Goal: Task Accomplishment & Management: Complete application form

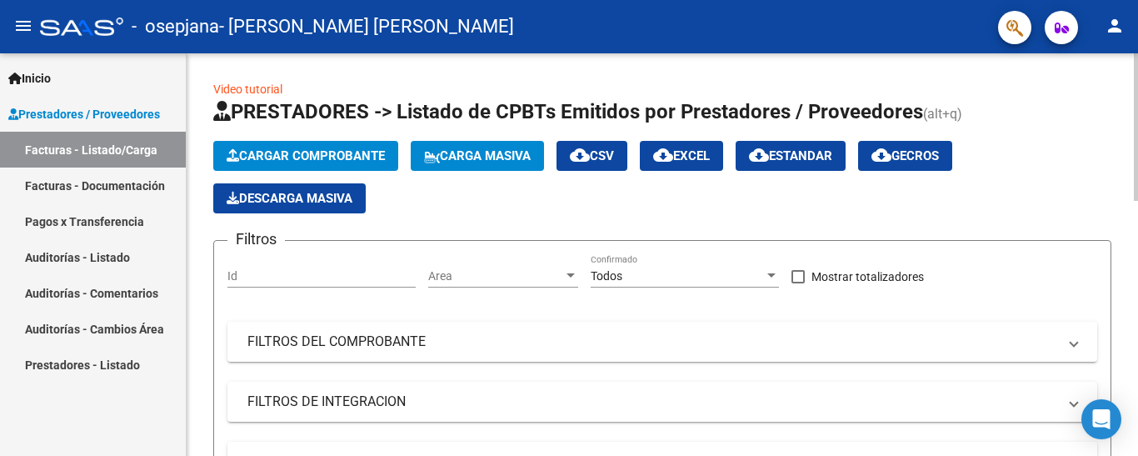
click at [273, 165] on button "Cargar Comprobante" at bounding box center [305, 156] width 185 height 30
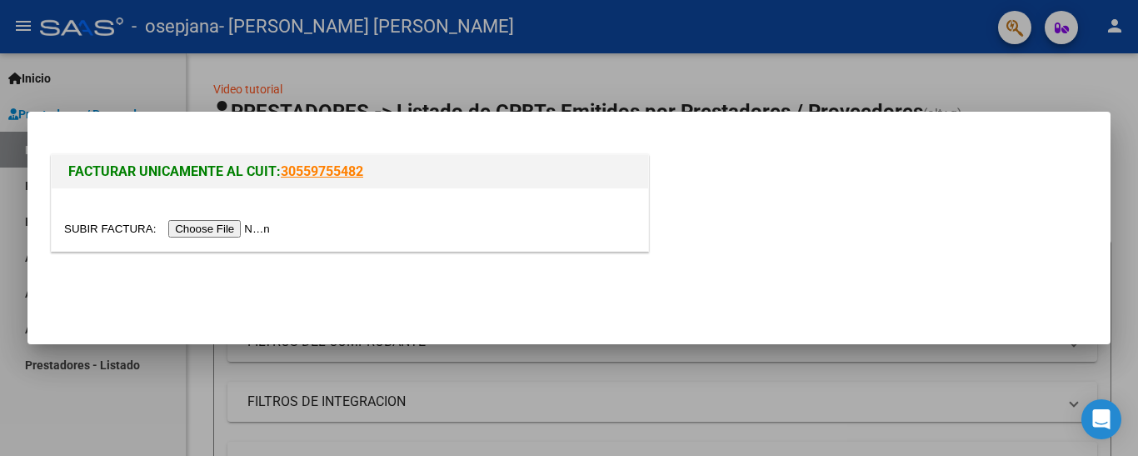
click at [223, 223] on input "file" at bounding box center [169, 229] width 211 height 18
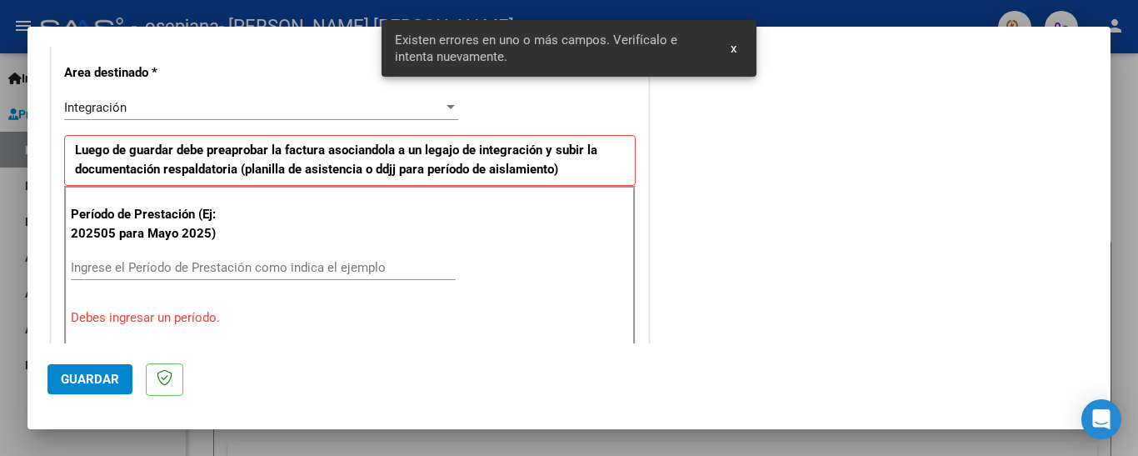
scroll to position [401, 0]
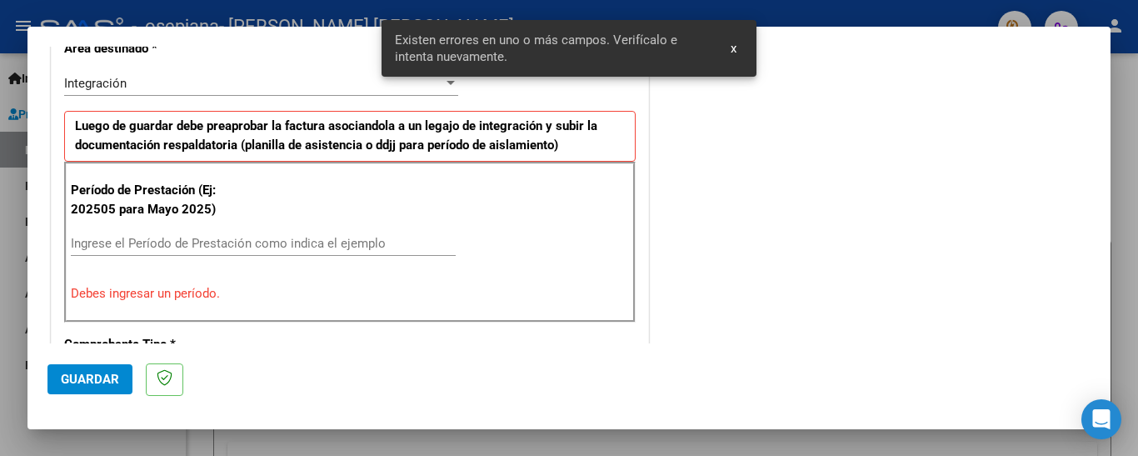
click at [362, 244] on input "Ingrese el Período de Prestación como indica el ejemplo" at bounding box center [263, 243] width 385 height 15
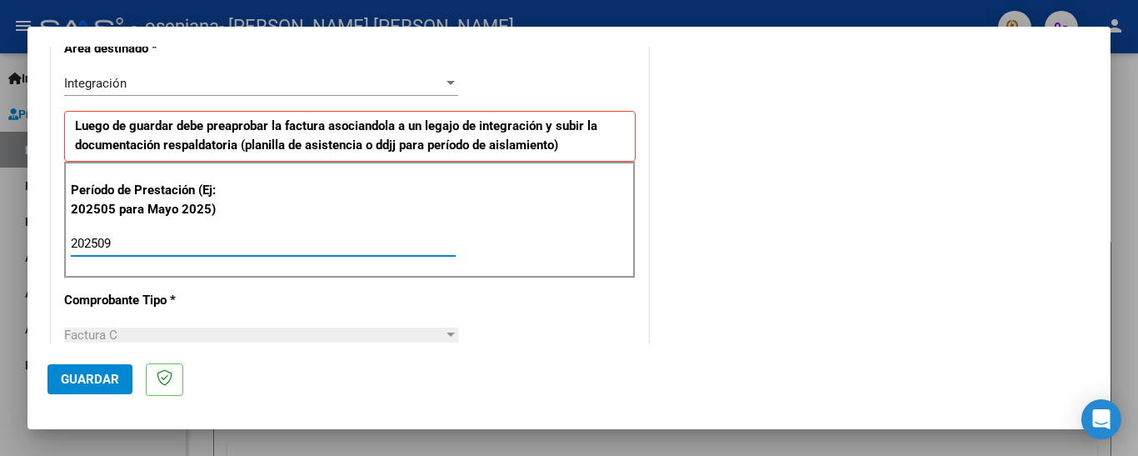
type input "202509"
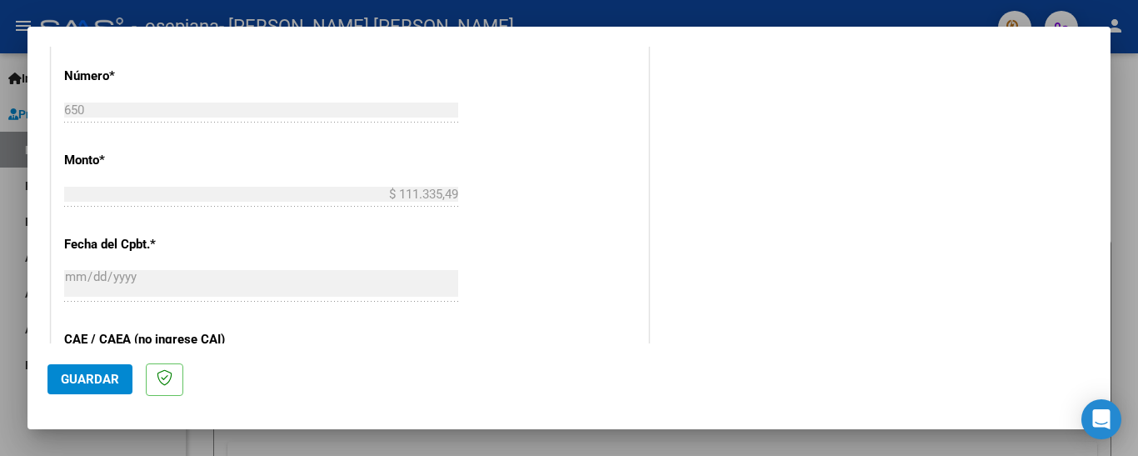
scroll to position [984, 0]
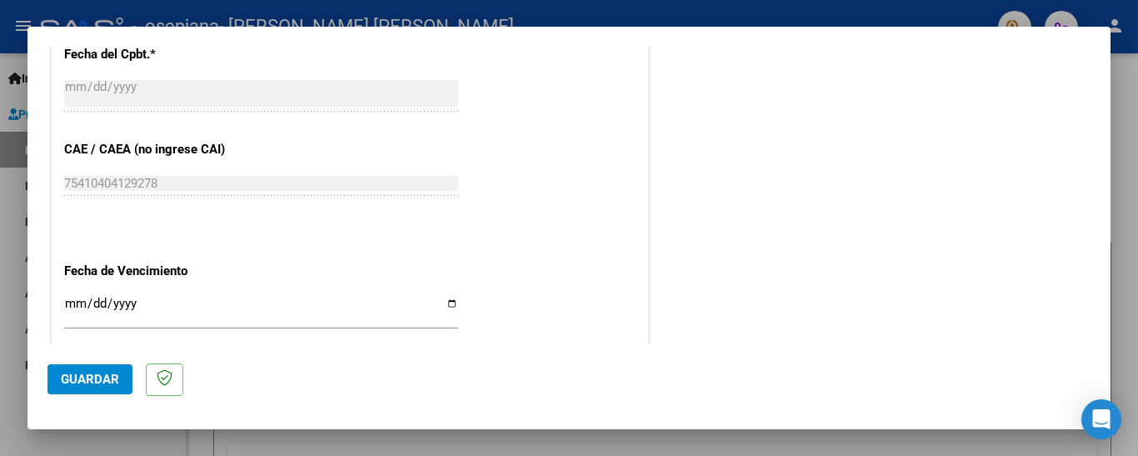
click at [69, 303] on input "Ingresar la fecha" at bounding box center [261, 310] width 394 height 27
type input "0010-09-20"
type input "[DATE]"
click at [98, 358] on mat-dialog-actions "Guardar" at bounding box center [569, 376] width 1043 height 66
click at [100, 364] on button "Guardar" at bounding box center [90, 379] width 85 height 30
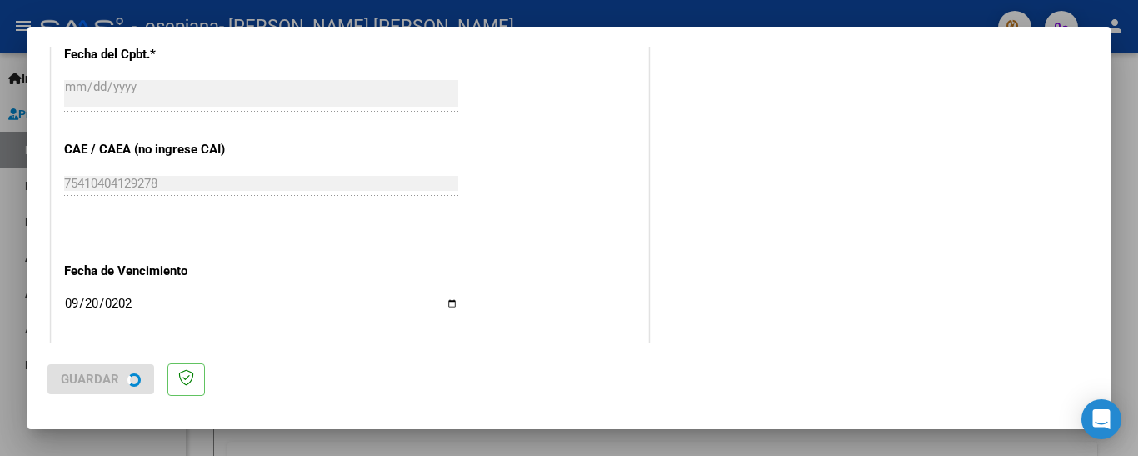
scroll to position [0, 0]
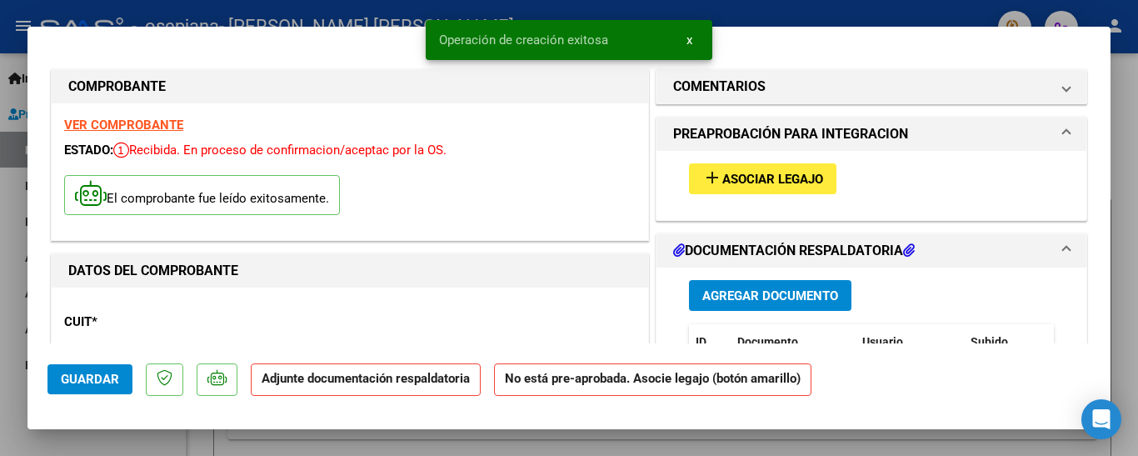
click at [713, 183] on mat-icon "add" at bounding box center [713, 178] width 20 height 20
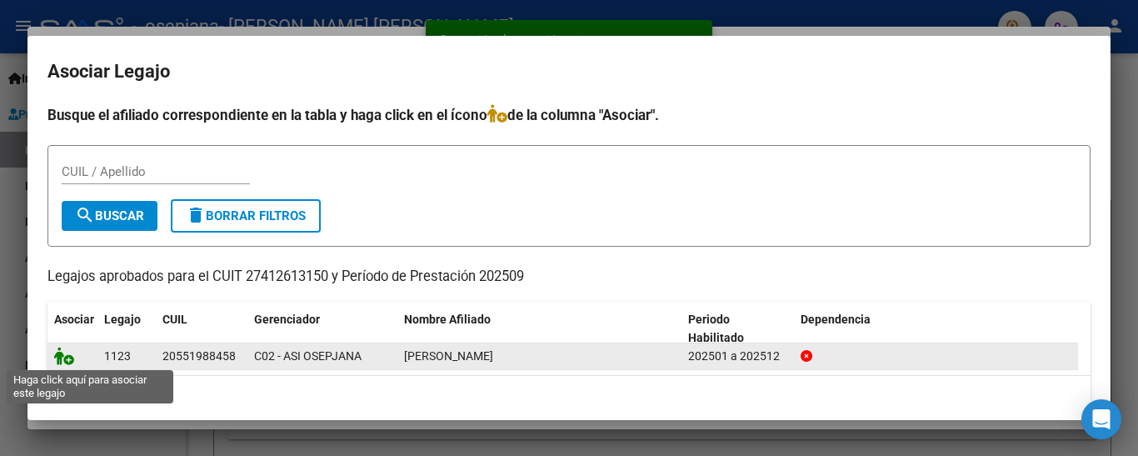
click at [68, 354] on icon at bounding box center [64, 356] width 20 height 18
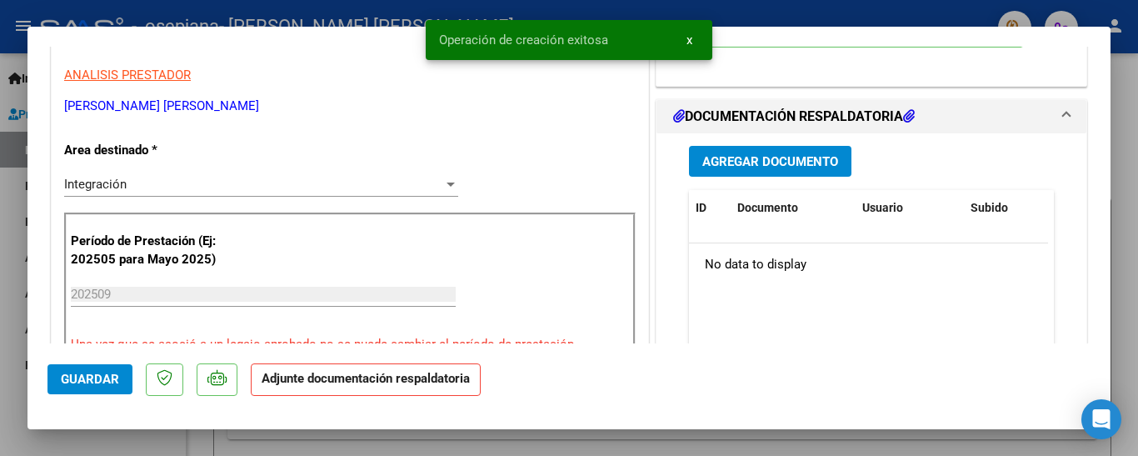
scroll to position [333, 0]
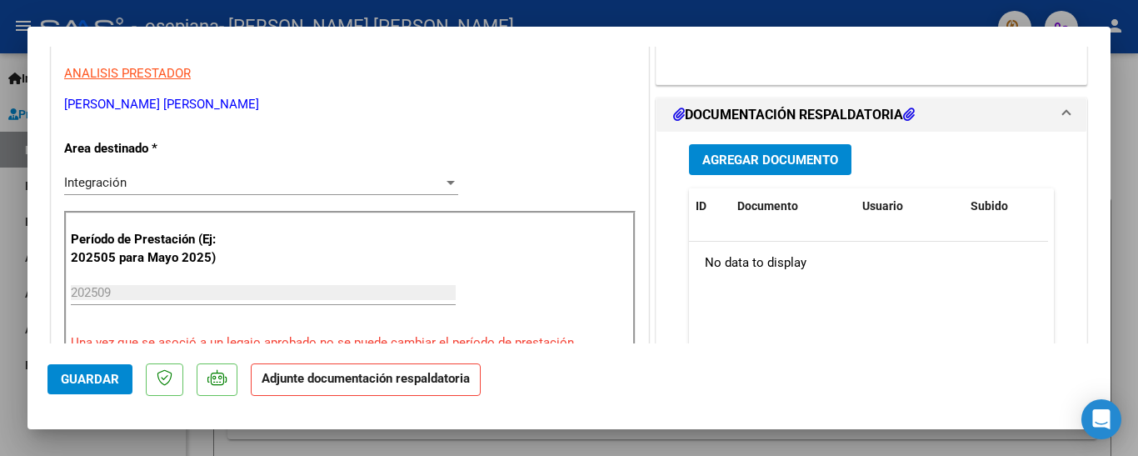
click at [810, 158] on span "Agregar Documento" at bounding box center [771, 160] width 136 height 15
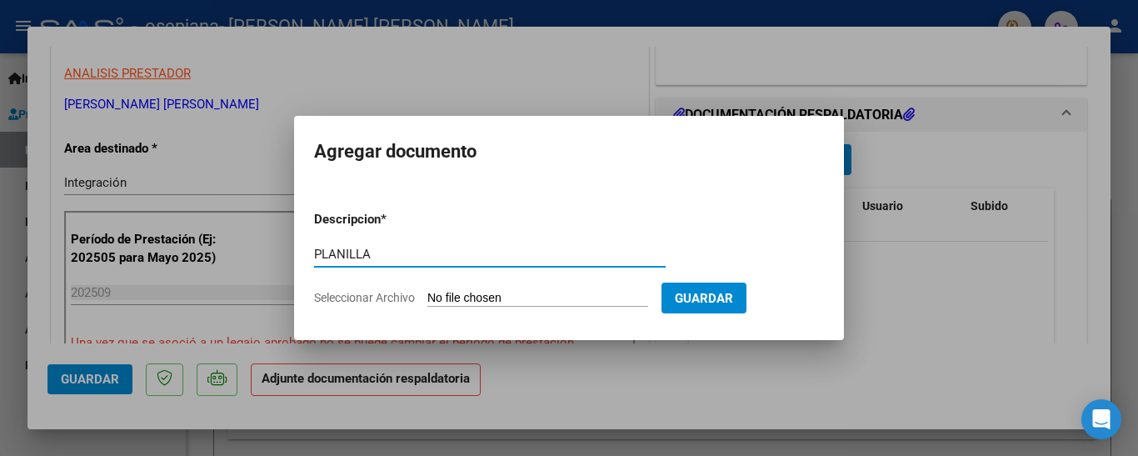
type input "PLANILLA"
click at [531, 297] on input "Seleccionar Archivo" at bounding box center [538, 299] width 221 height 16
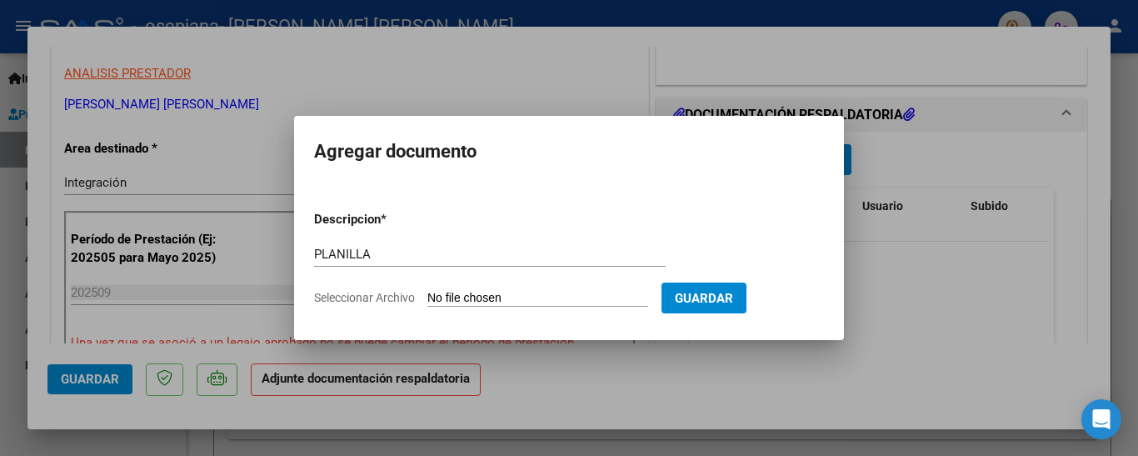
type input "C:\fakepath\[PERSON_NAME].jpeg"
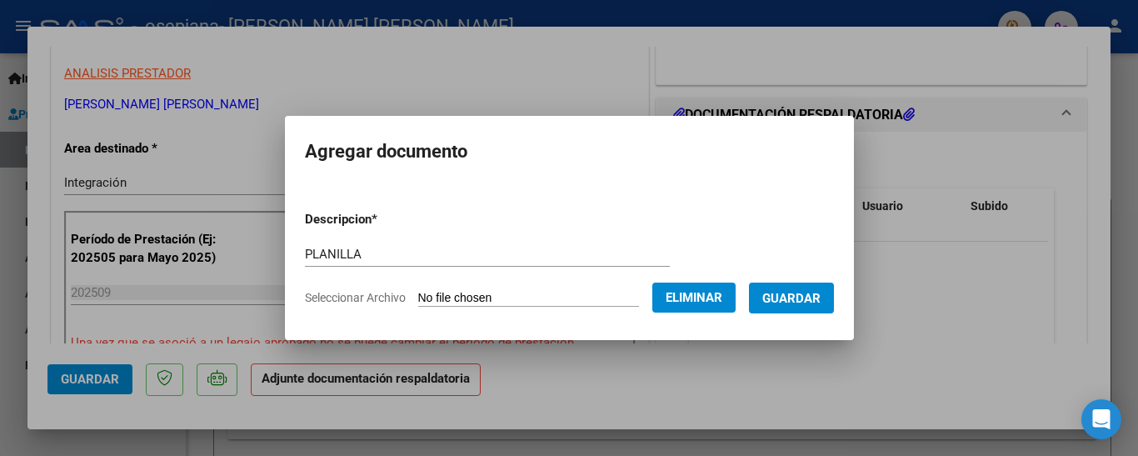
click at [803, 302] on span "Guardar" at bounding box center [792, 298] width 58 height 15
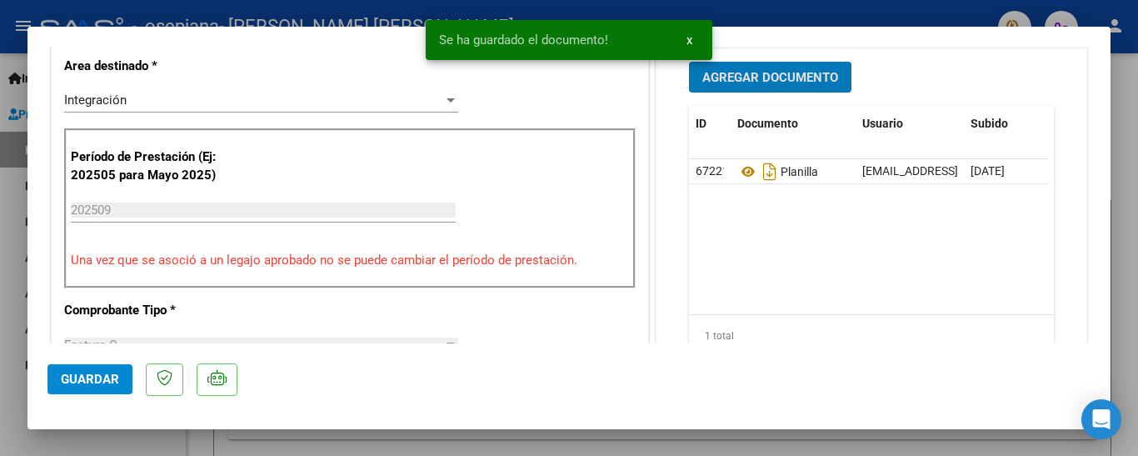
scroll to position [667, 0]
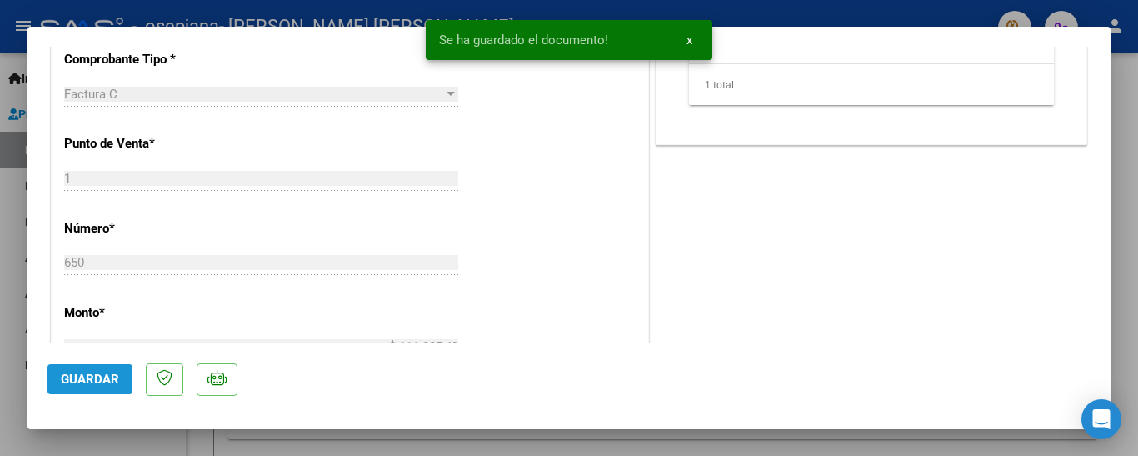
click at [70, 381] on span "Guardar" at bounding box center [90, 379] width 58 height 15
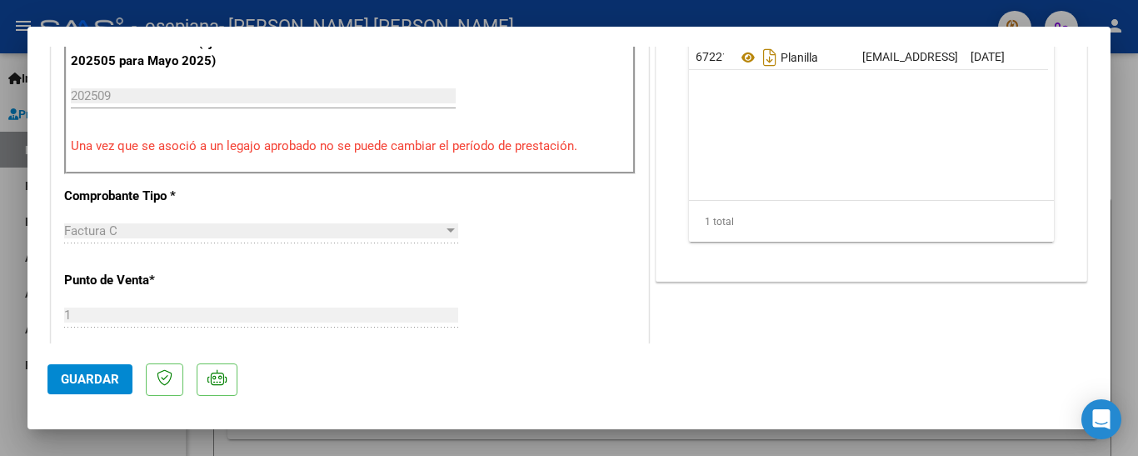
scroll to position [750, 0]
